Goal: Task Accomplishment & Management: Use online tool/utility

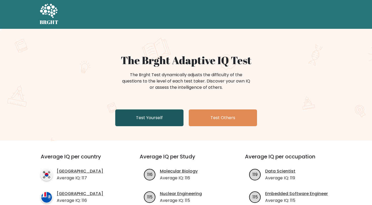
click at [152, 117] on link "Test Yourself" at bounding box center [149, 118] width 68 height 17
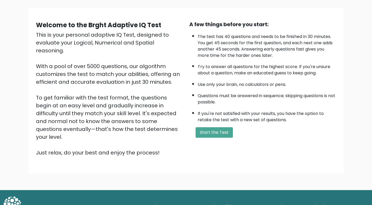
scroll to position [35, 0]
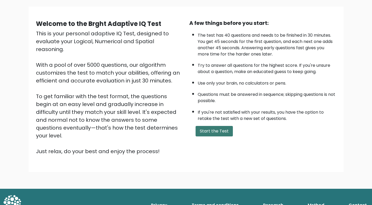
click at [218, 130] on button "Start the Test" at bounding box center [214, 131] width 37 height 10
